Goal: Navigation & Orientation: Find specific page/section

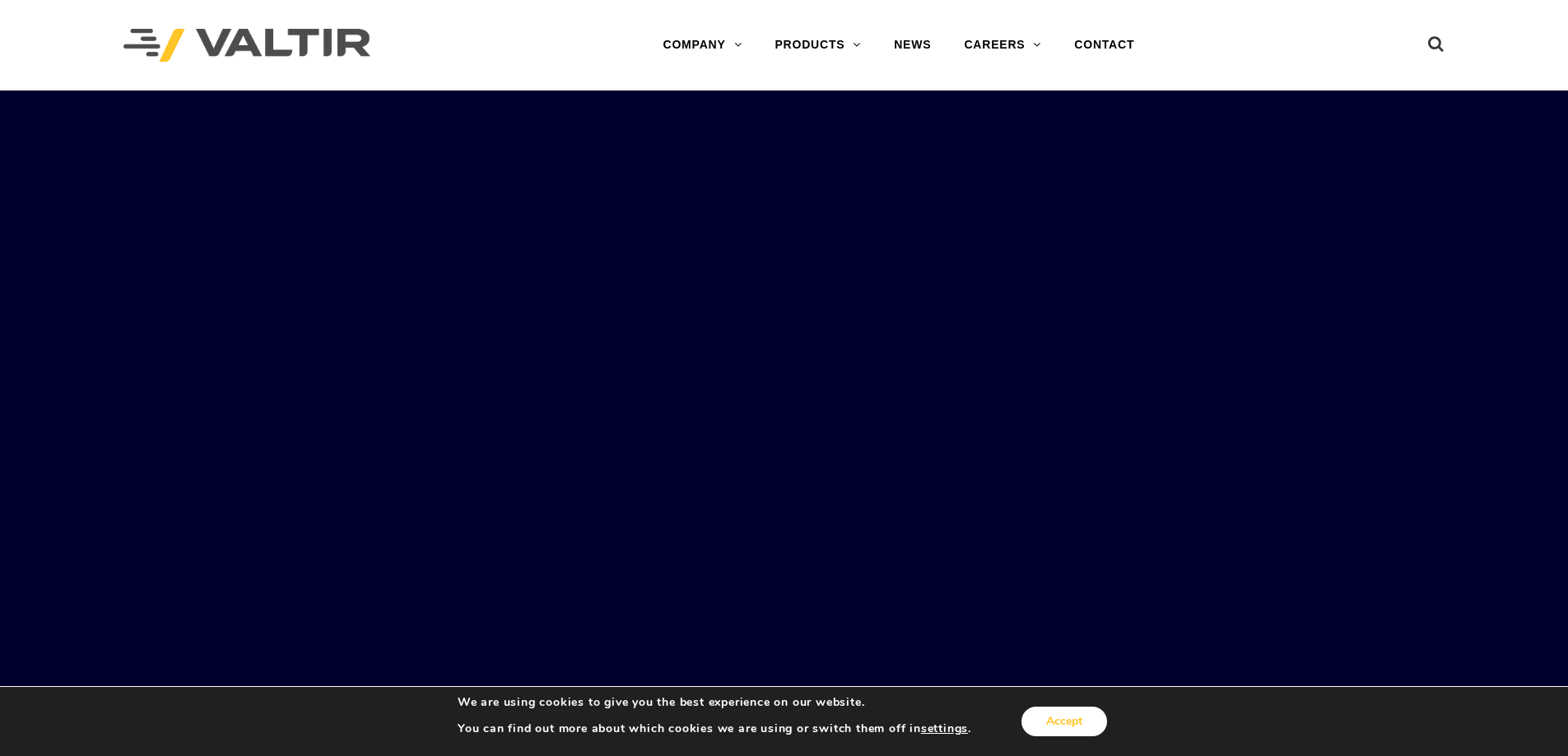
click at [1053, 716] on button "Accept" at bounding box center [1064, 722] width 86 height 29
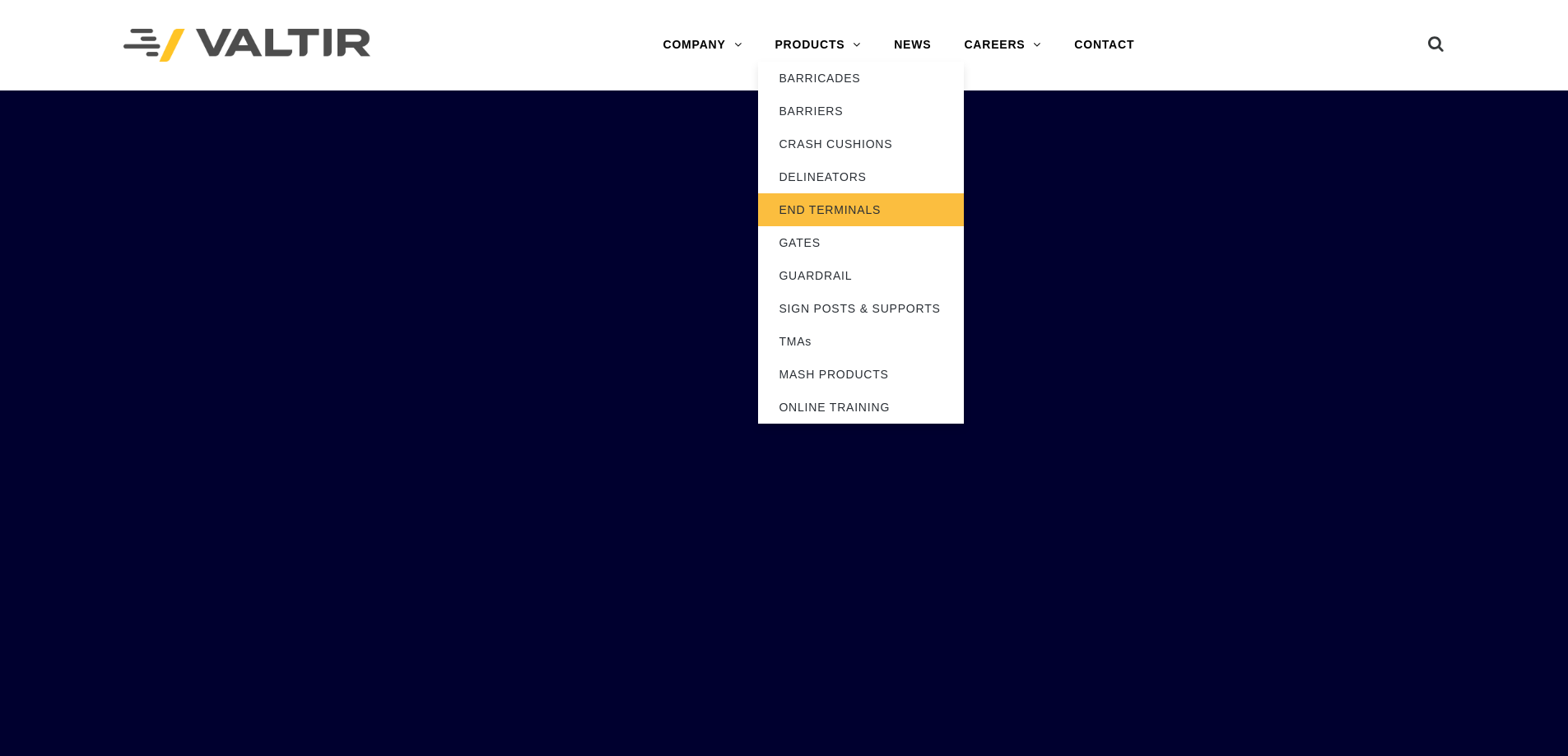
click at [828, 202] on link "END TERMINALS" at bounding box center [860, 209] width 206 height 33
